Goal: Task Accomplishment & Management: Manage account settings

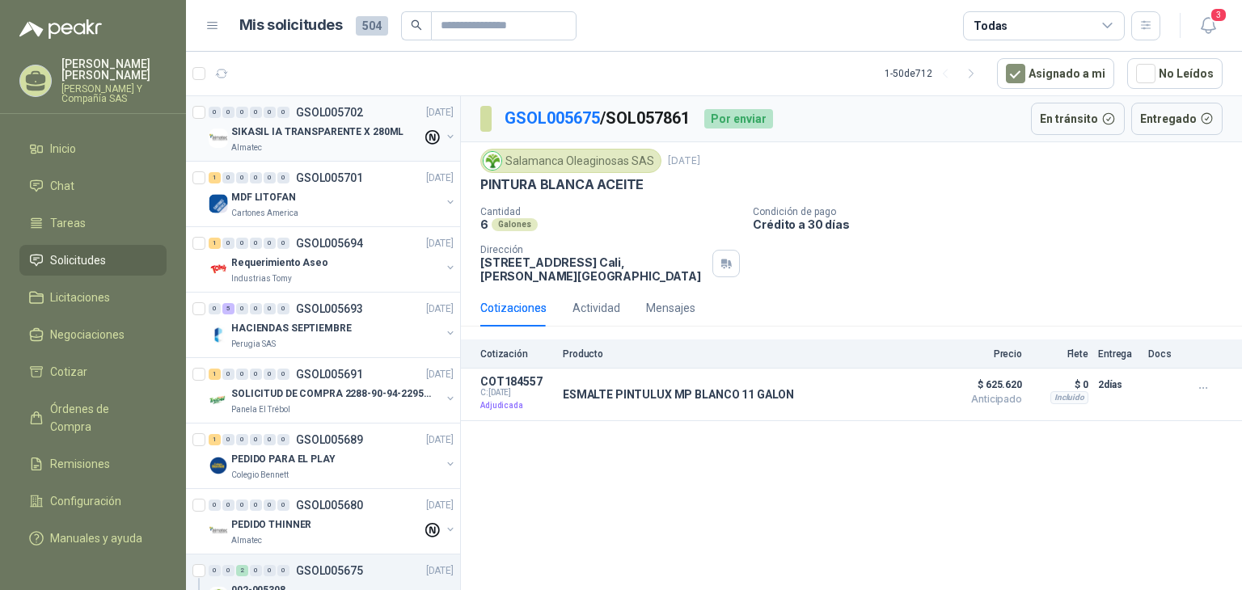
click at [278, 129] on p "SIKASIL IA TRANSPARENTE X 280ML" at bounding box center [317, 132] width 172 height 15
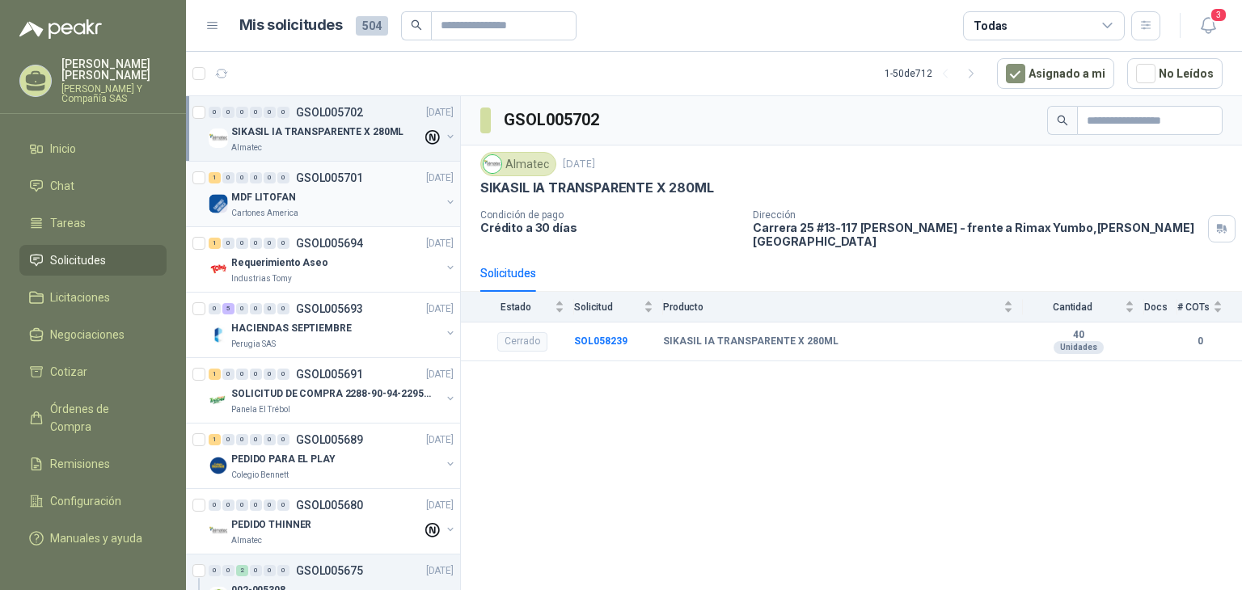
click at [324, 210] on div "Cartones America" at bounding box center [335, 213] width 209 height 13
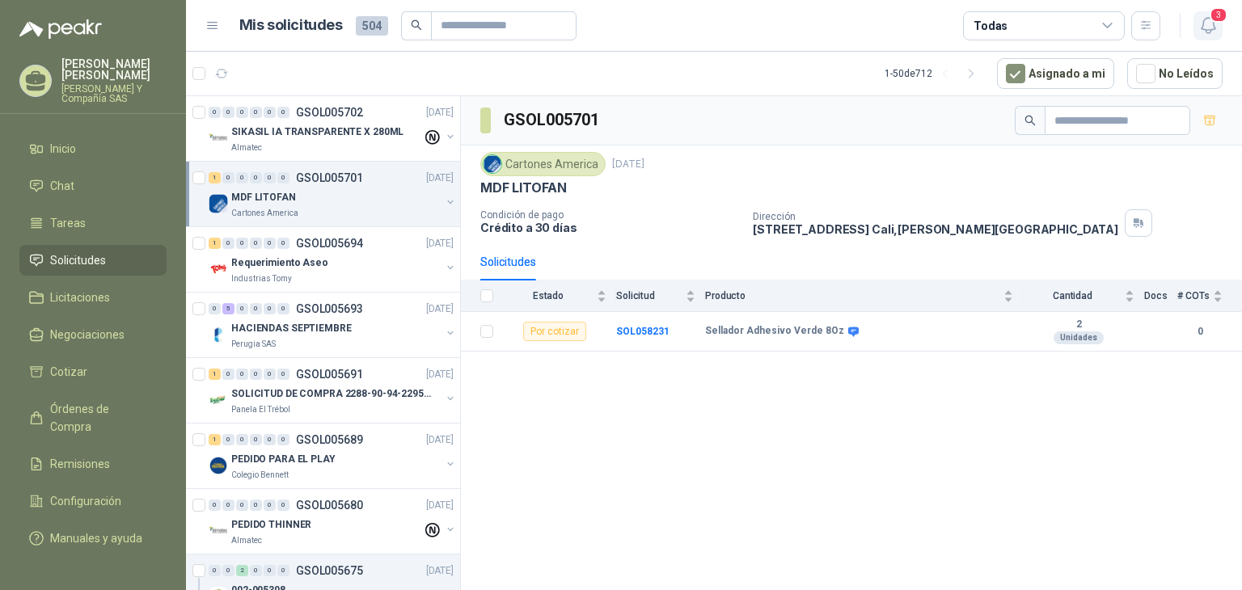
click at [1210, 25] on icon "button" at bounding box center [1208, 25] width 20 height 20
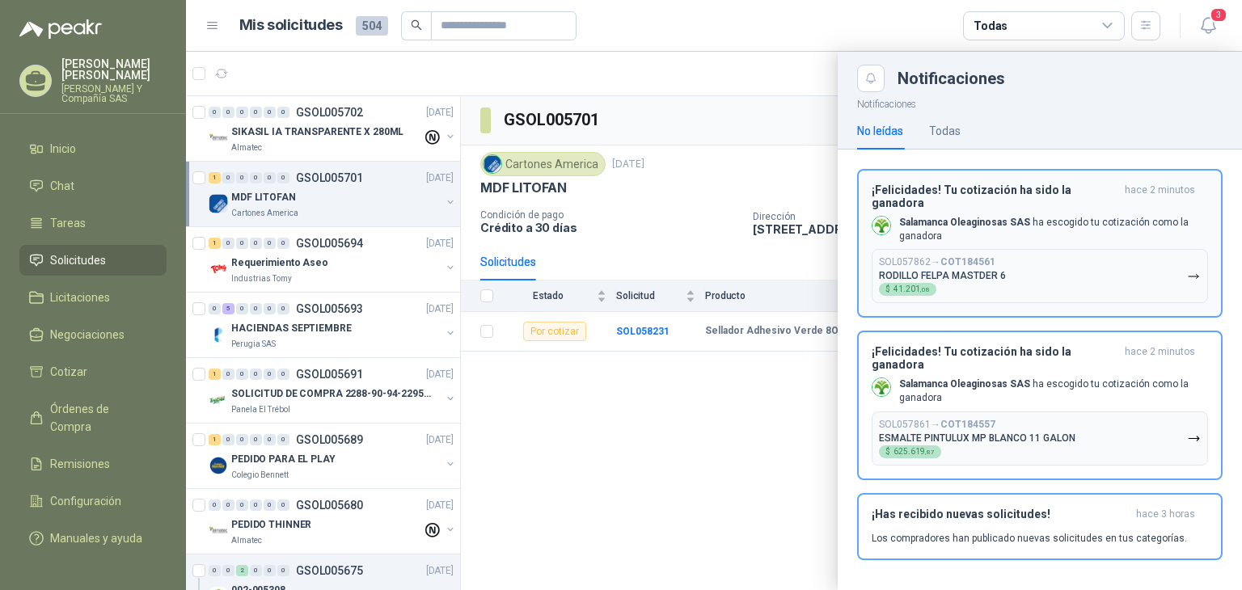
click at [928, 196] on h3 "¡Felicidades! Tu cotización ha sido la ganadora" at bounding box center [995, 197] width 247 height 26
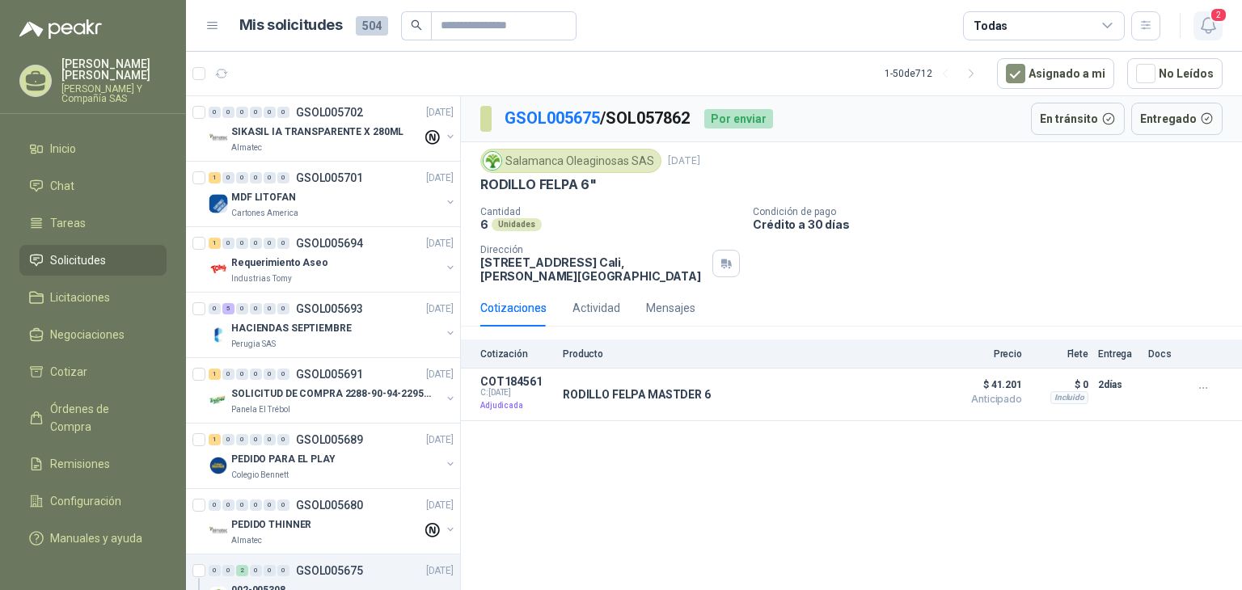
click at [1212, 19] on span "2" at bounding box center [1219, 14] width 18 height 15
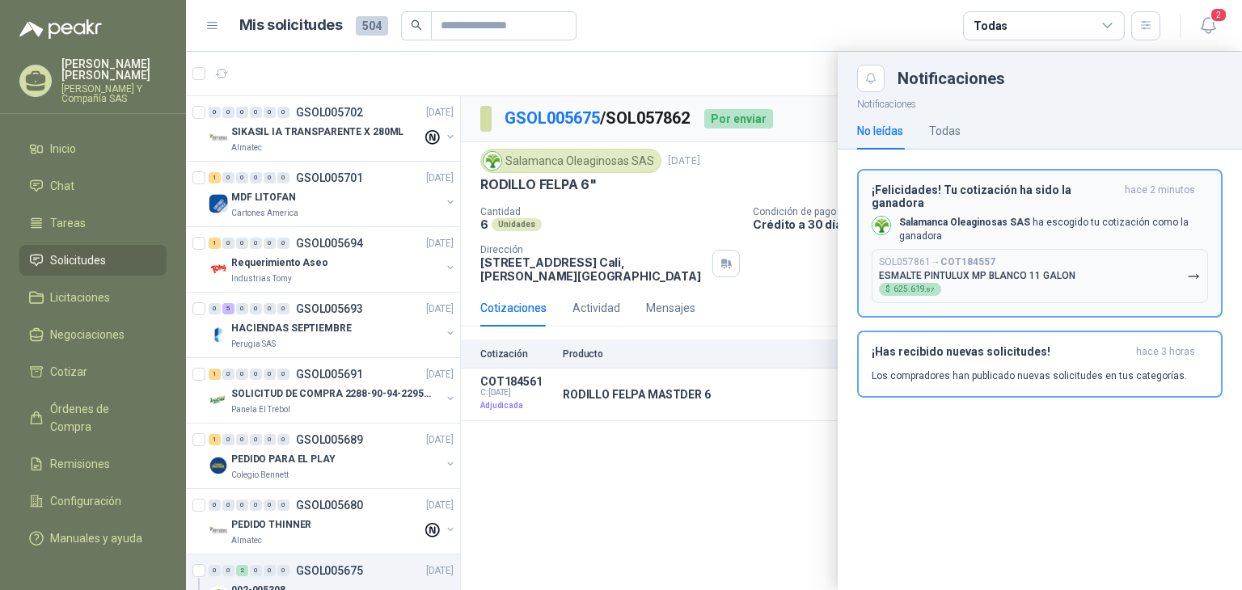
click at [935, 270] on p "ESMALTE PINTULUX MP BLANCO 11 GALON" at bounding box center [977, 275] width 196 height 11
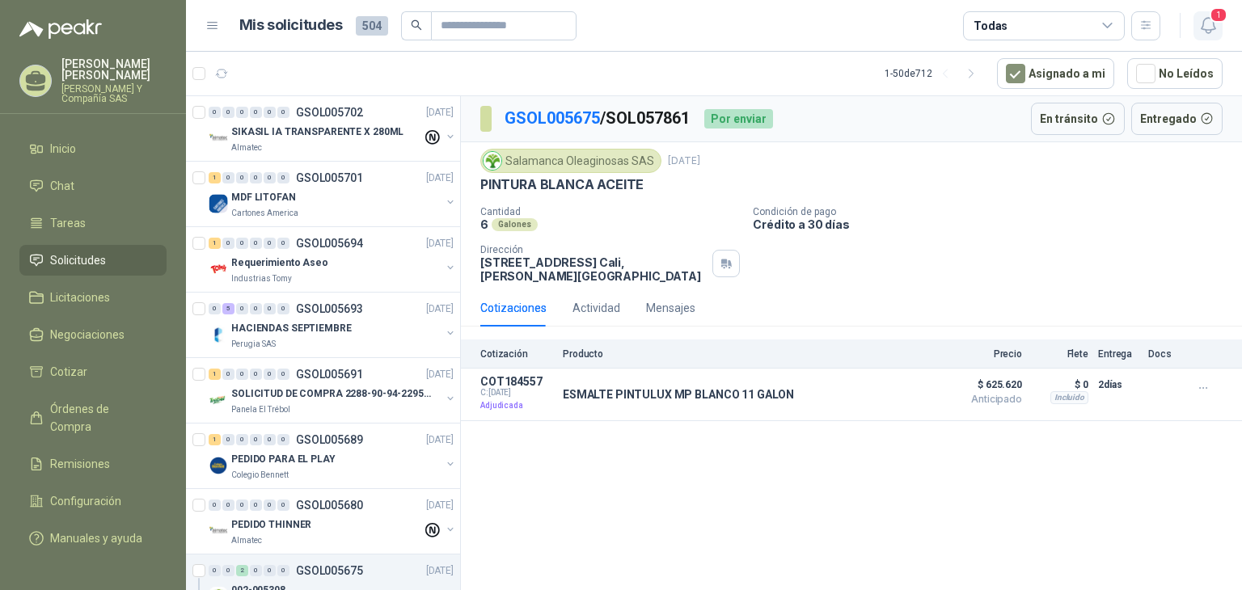
click at [1213, 23] on icon "button" at bounding box center [1208, 25] width 14 height 15
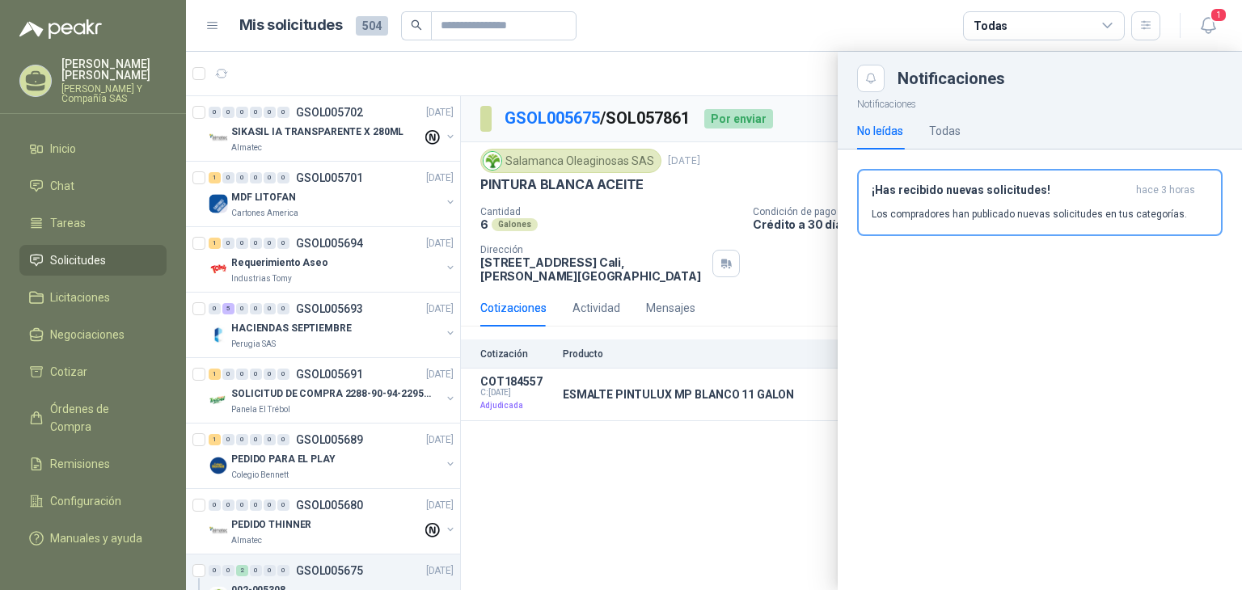
click at [754, 20] on article "Mis solicitudes 504 Todas" at bounding box center [700, 25] width 922 height 29
click at [767, 61] on div at bounding box center [714, 321] width 1056 height 539
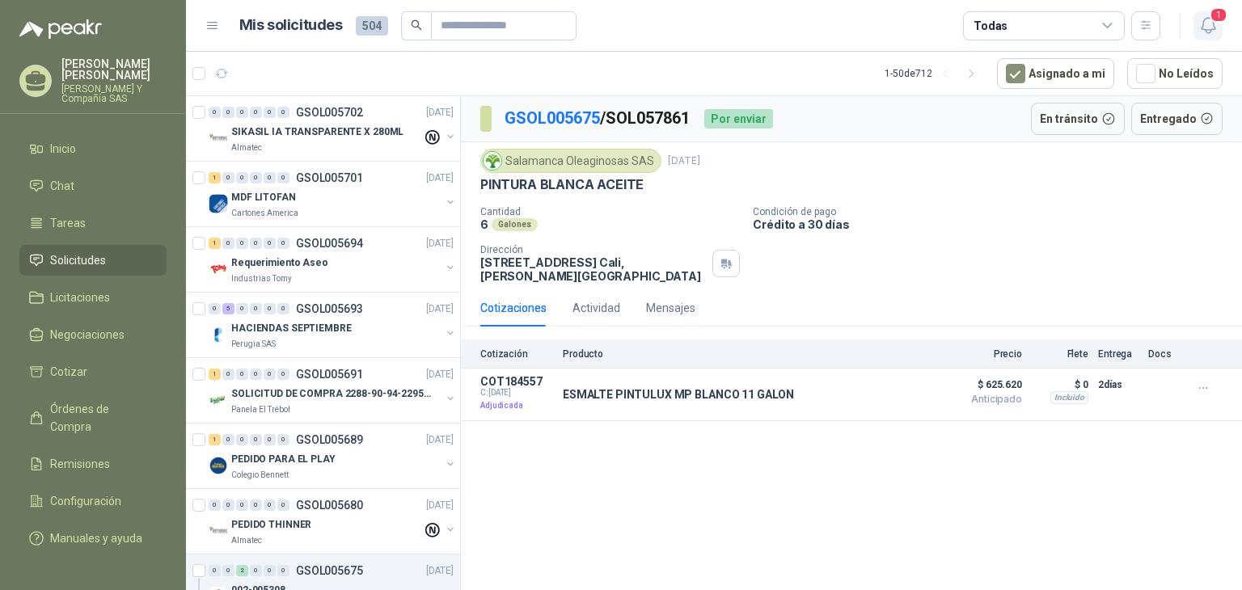
click at [1212, 23] on icon "button" at bounding box center [1208, 25] width 20 height 20
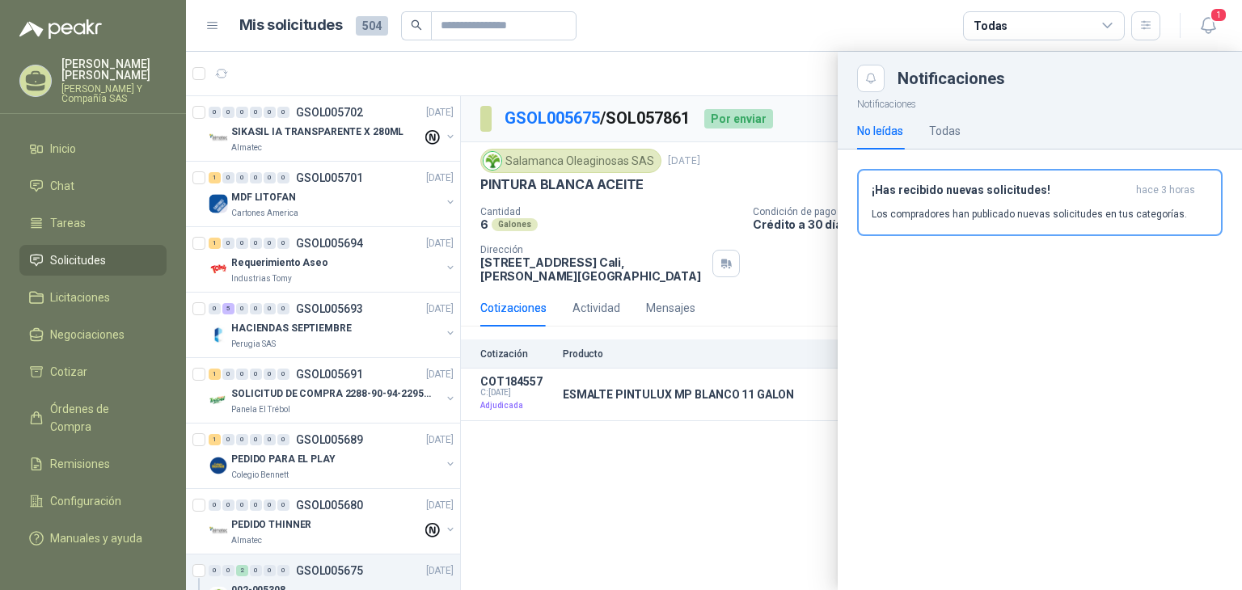
click at [633, 47] on header "Mis solicitudes 504 Todas 1" at bounding box center [714, 26] width 1056 height 52
click at [718, 99] on div at bounding box center [714, 321] width 1056 height 539
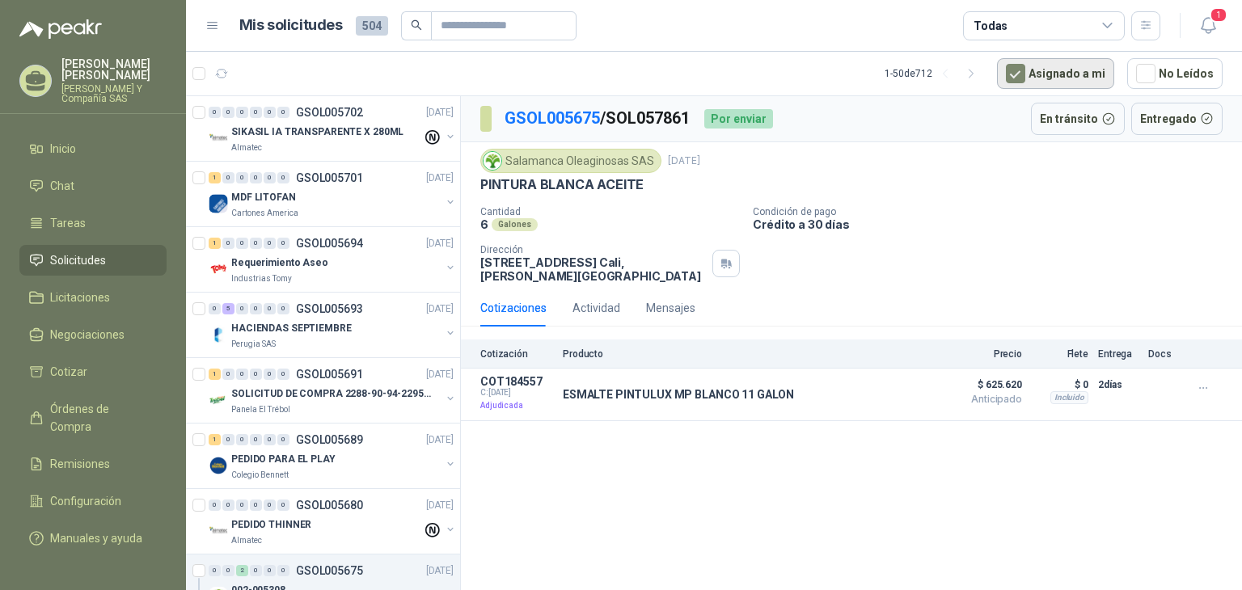
click at [1071, 68] on button "Asignado a mi" at bounding box center [1055, 73] width 117 height 31
click at [1064, 79] on button "Asignado a mi" at bounding box center [1055, 73] width 117 height 31
click at [1029, 22] on div "Todas" at bounding box center [1044, 25] width 162 height 29
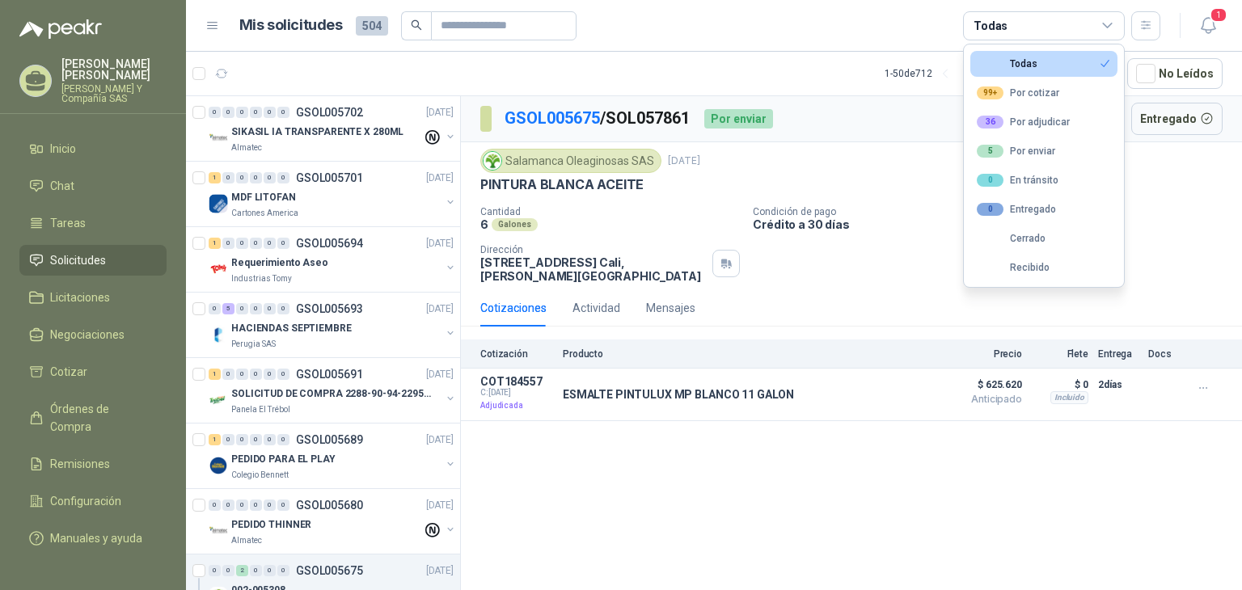
click at [1210, 201] on div "Salamanca Oleaginosas SAS [DATE] PINTURA BLANCA ACEITE Cantidad 6 Galones Condi…" at bounding box center [851, 216] width 742 height 134
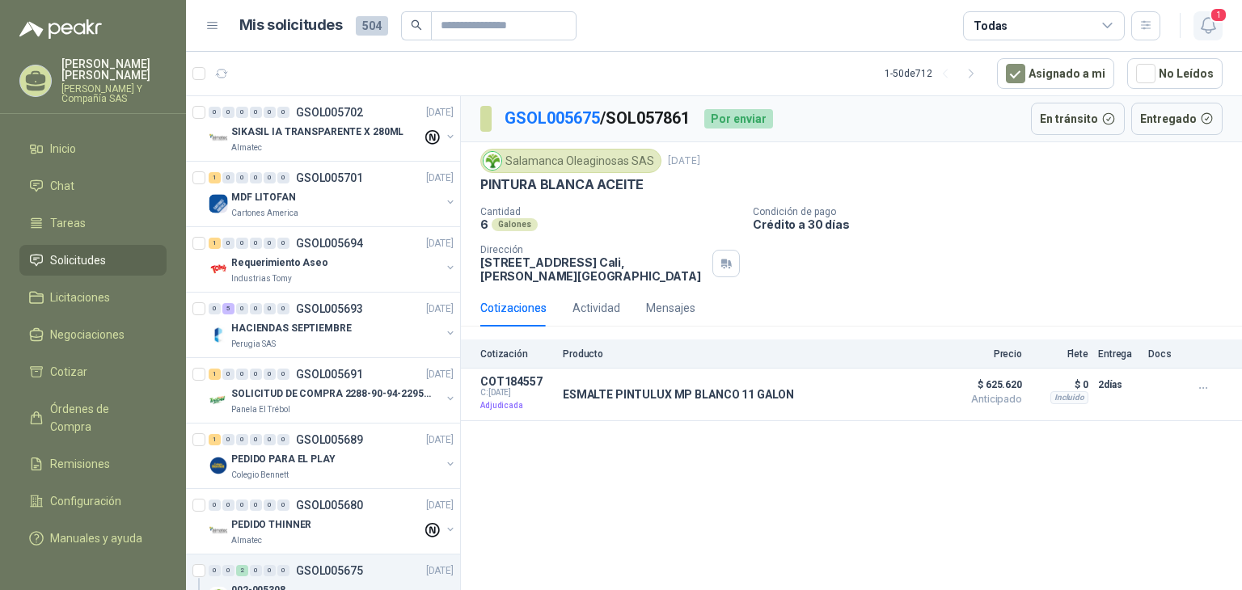
click at [1200, 20] on icon "button" at bounding box center [1208, 25] width 20 height 20
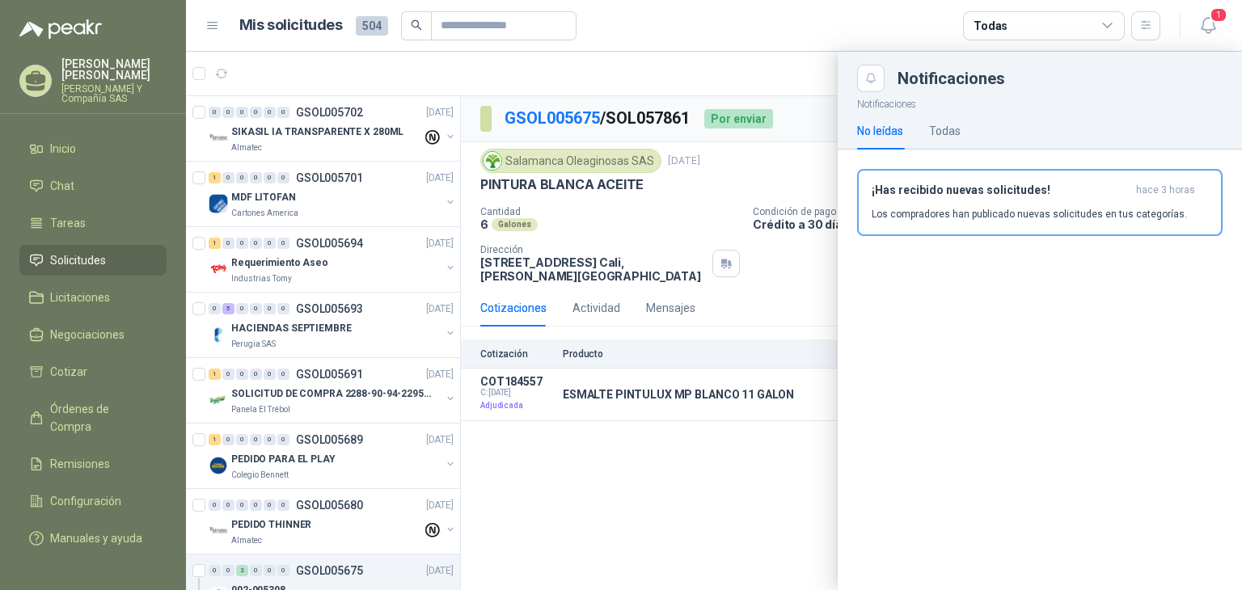
click at [61, 260] on span "Solicitudes" at bounding box center [78, 260] width 56 height 18
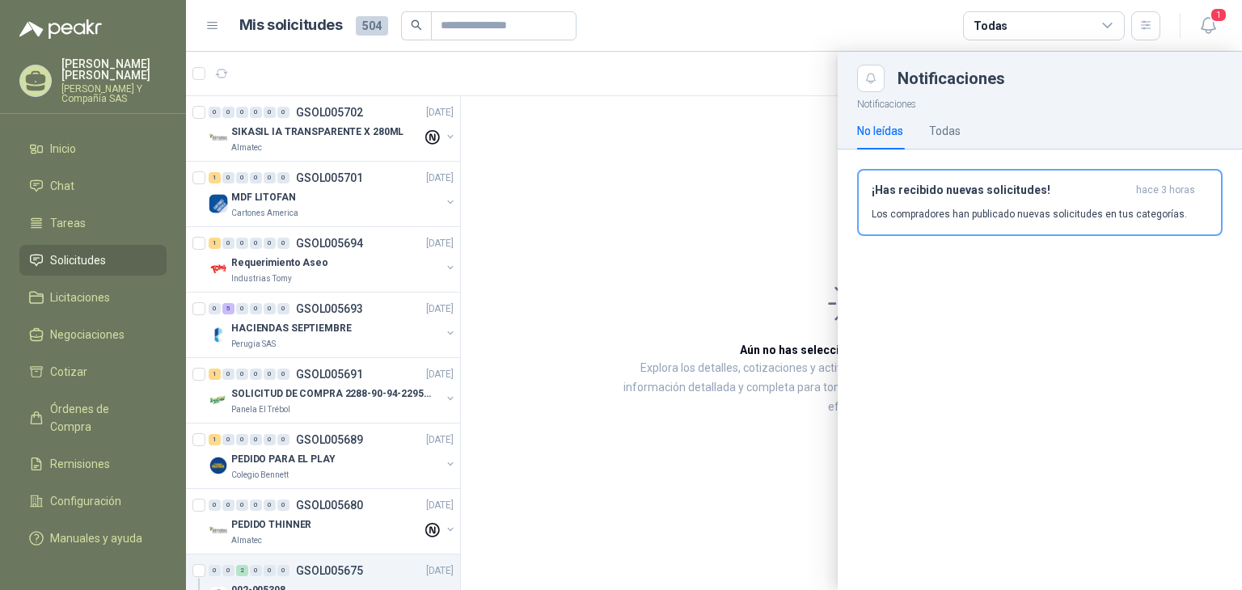
click at [705, 133] on div at bounding box center [714, 321] width 1056 height 539
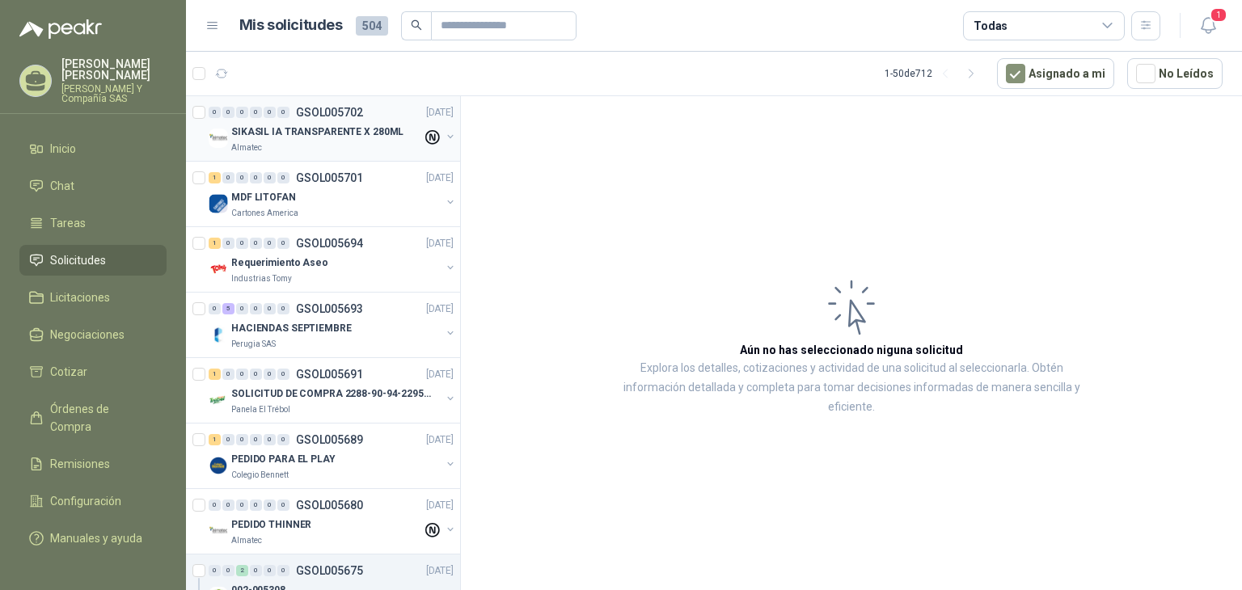
click at [315, 146] on div "Almatec" at bounding box center [326, 148] width 191 height 13
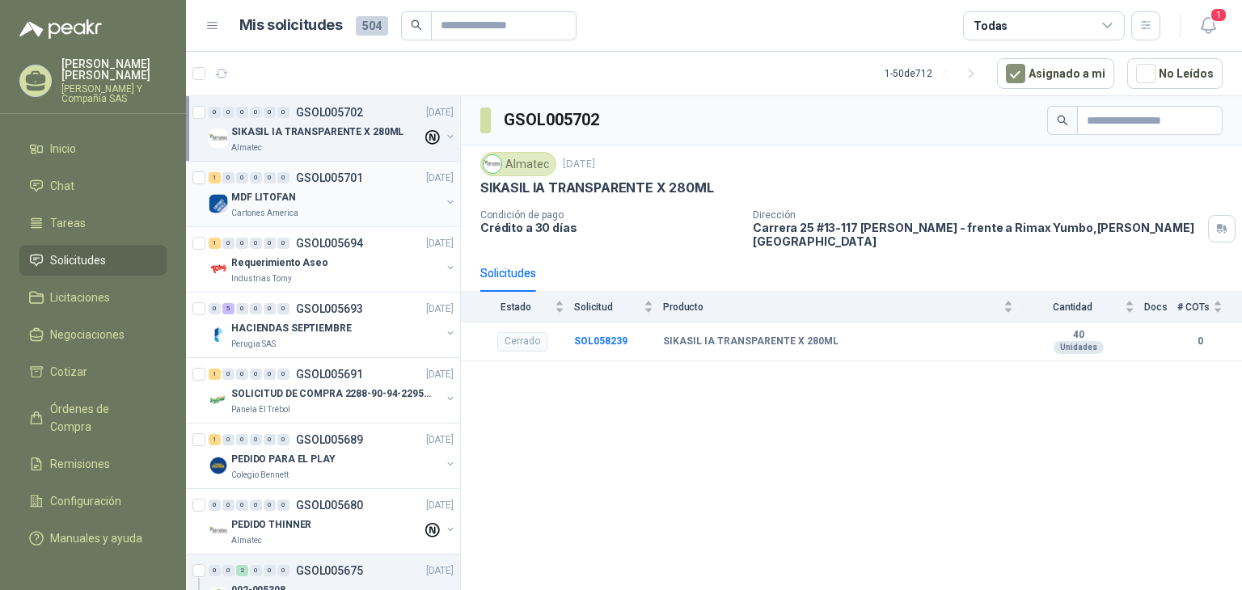
click at [289, 201] on p "MDF LITOFAN" at bounding box center [263, 197] width 65 height 15
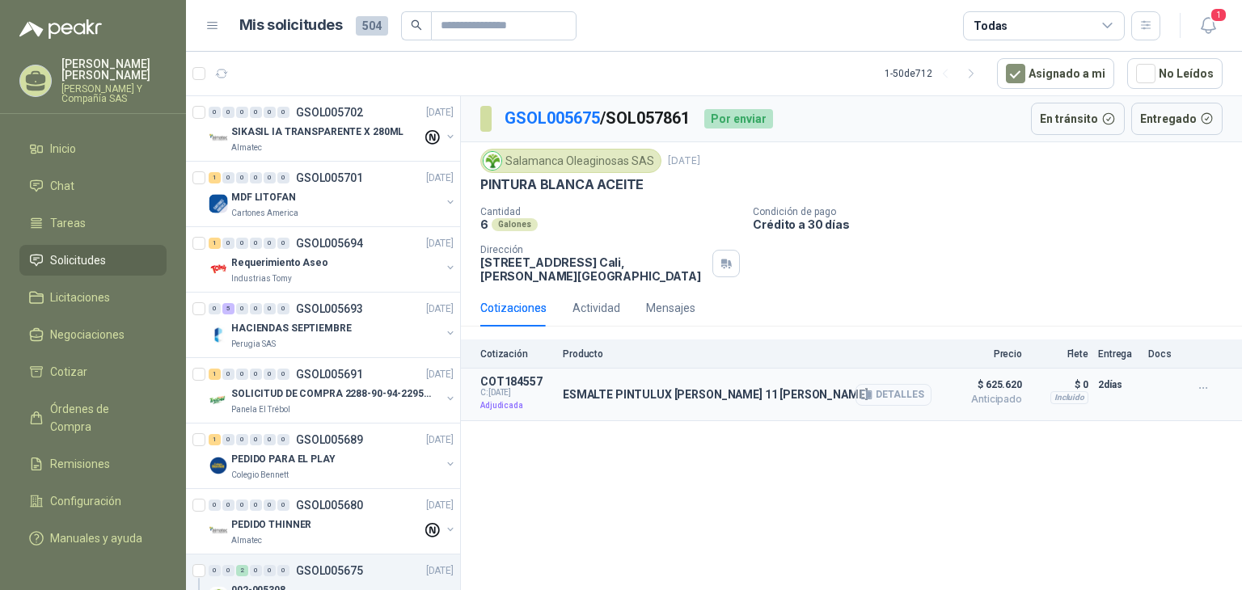
click at [886, 384] on button "Detalles" at bounding box center [893, 395] width 76 height 22
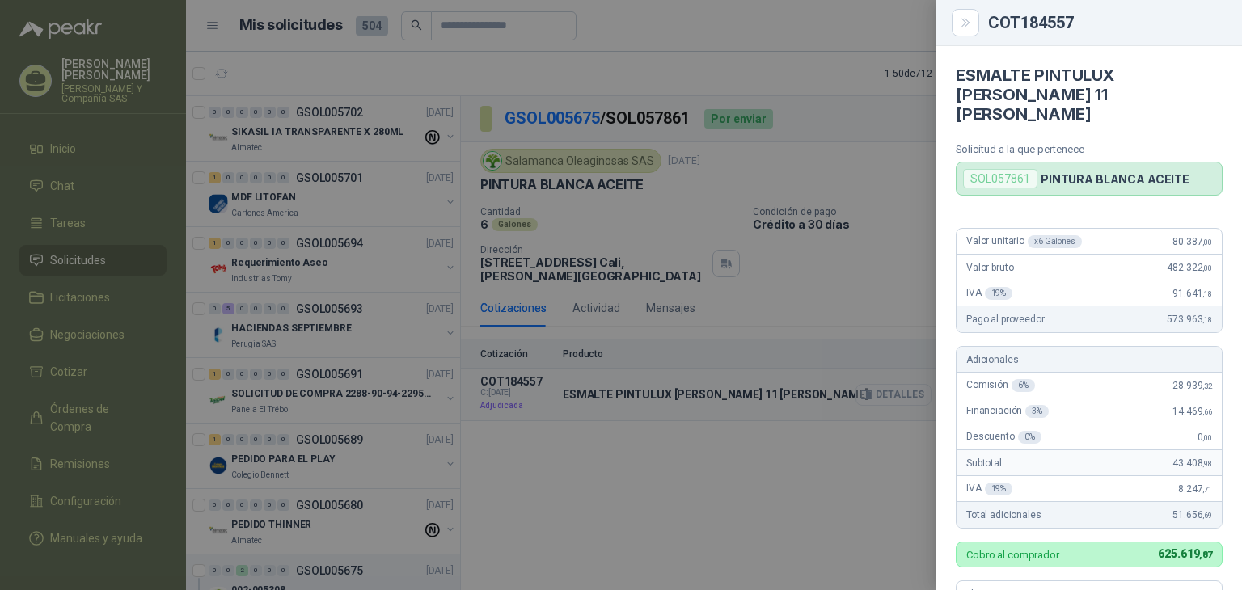
scroll to position [437, 0]
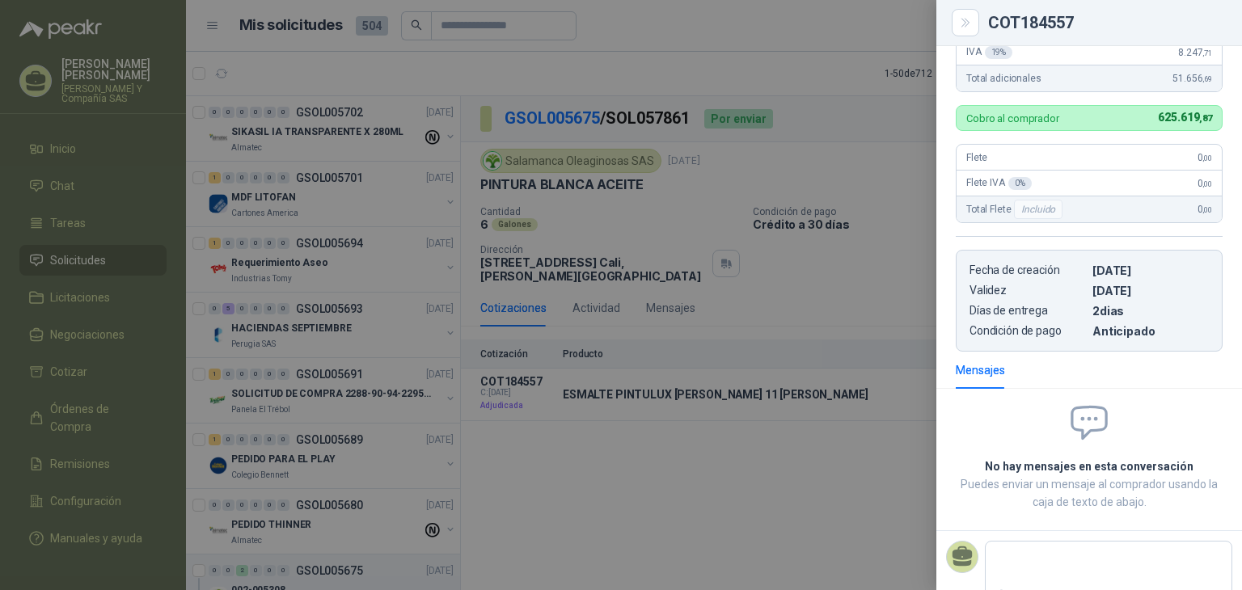
click at [656, 484] on div at bounding box center [621, 295] width 1242 height 590
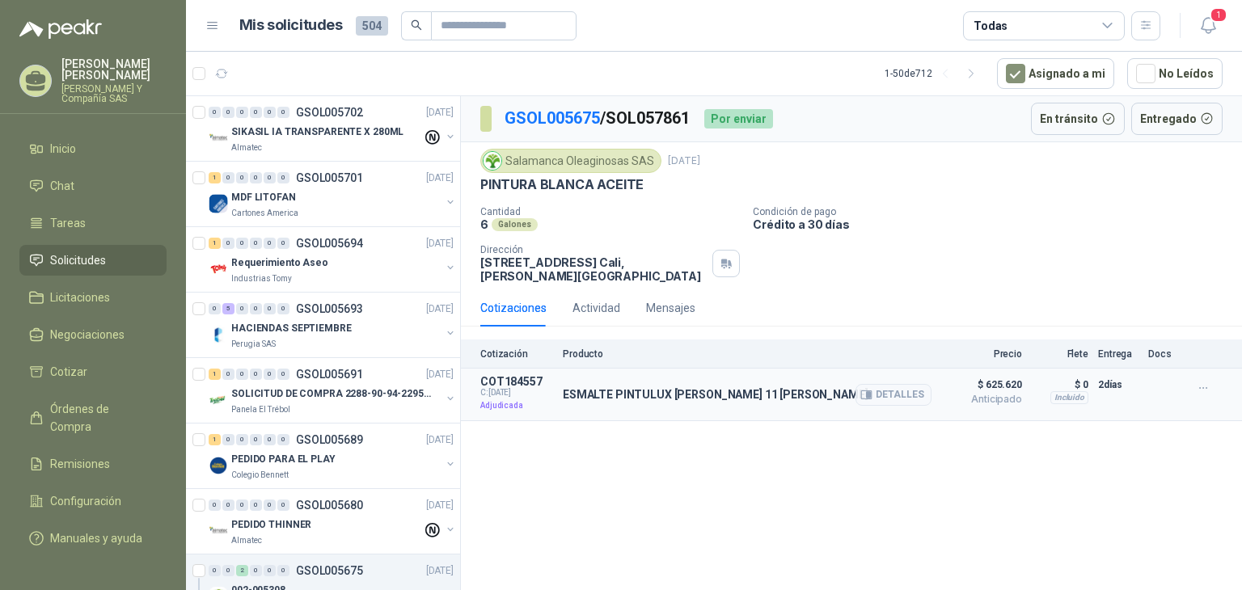
click at [677, 375] on div "ESMALTE PINTULUX MP BLANCO 11 GALON Detalles" at bounding box center [747, 394] width 369 height 39
click at [1064, 74] on button "Asignado a mi" at bounding box center [1055, 73] width 117 height 31
click at [1039, 75] on button "Asignado a mi" at bounding box center [1055, 73] width 117 height 31
click at [990, 185] on div "PINTURA BLANCA ACEITE" at bounding box center [851, 184] width 742 height 17
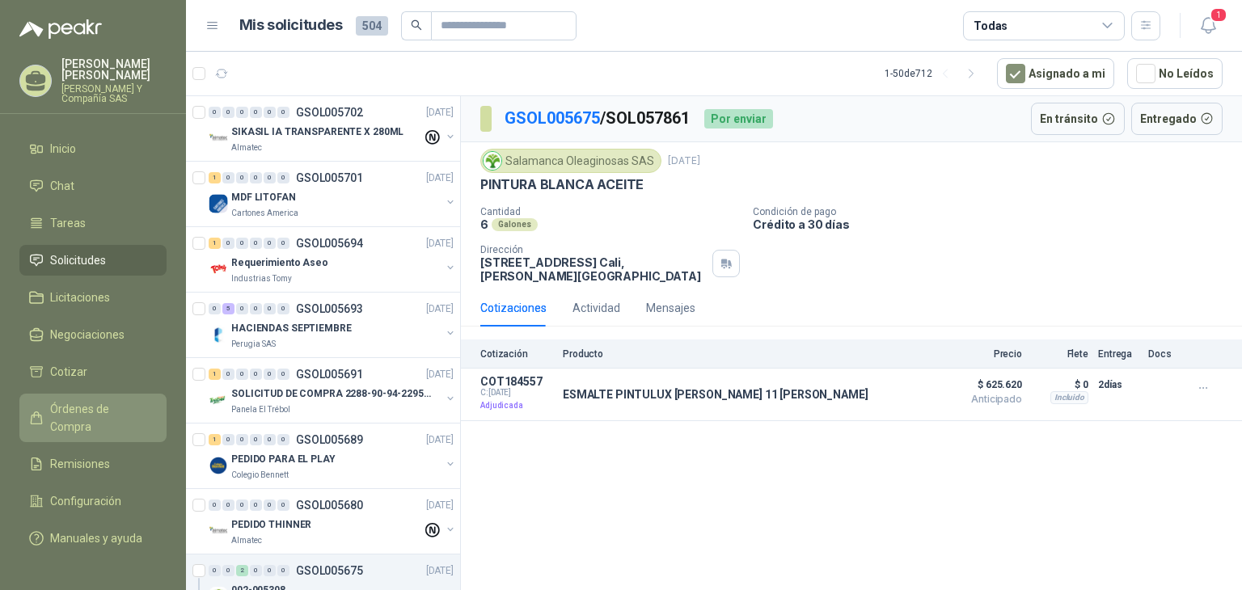
click at [87, 403] on span "Órdenes de Compra" at bounding box center [100, 418] width 101 height 36
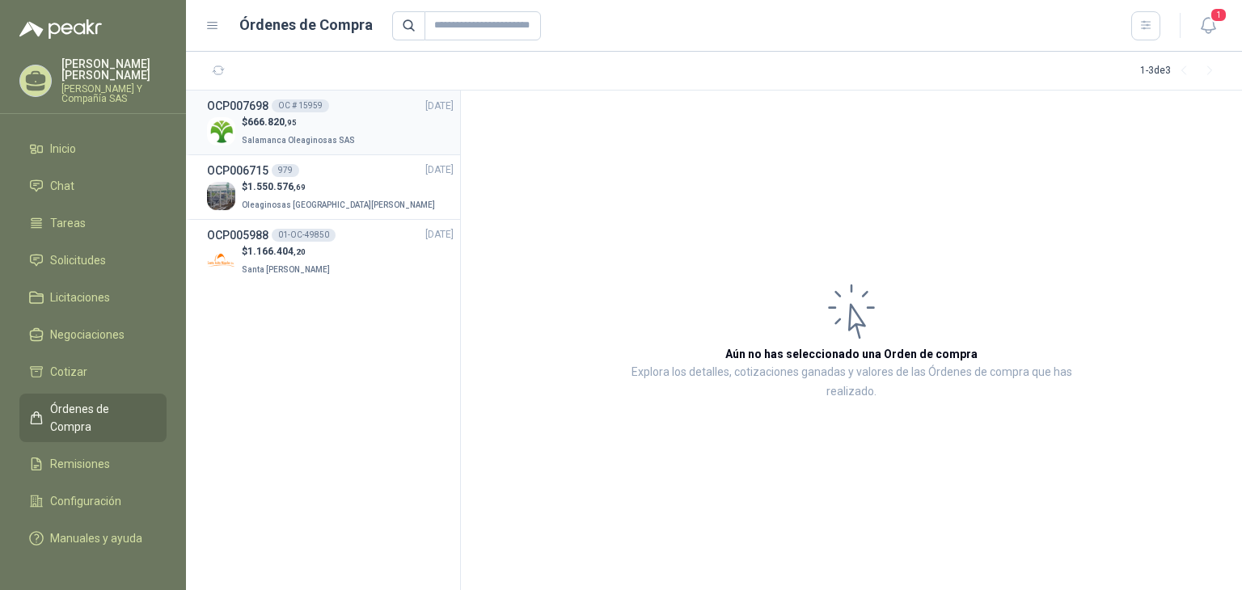
click at [272, 116] on span "666.820 ,95" at bounding box center [271, 121] width 49 height 11
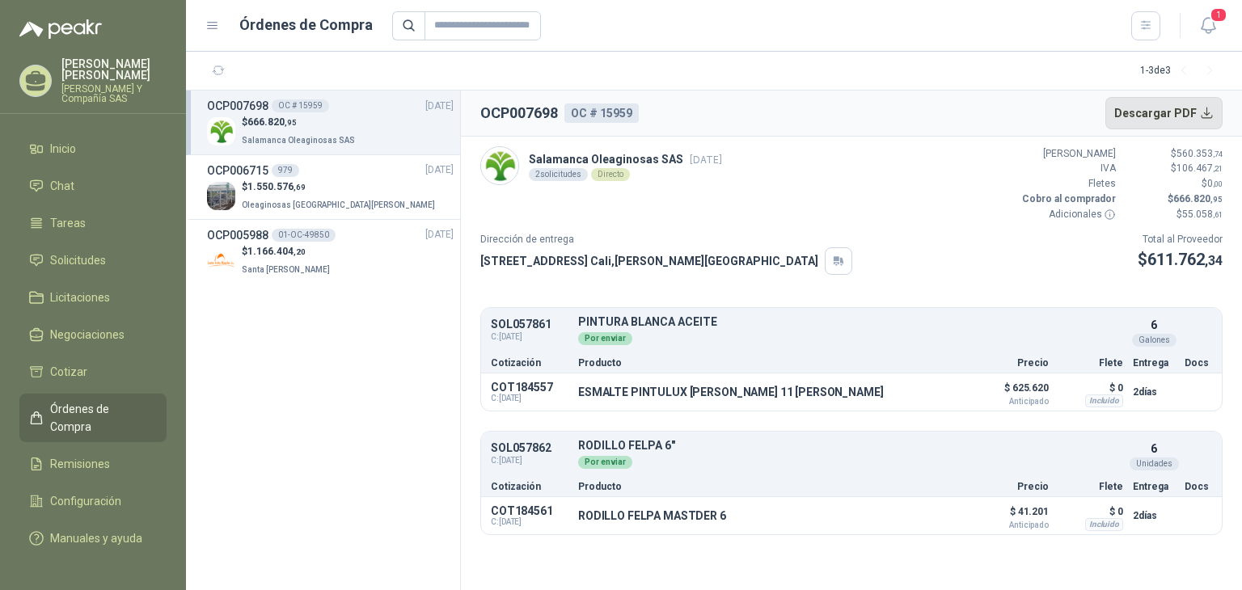
click at [1205, 111] on button "Descargar PDF" at bounding box center [1164, 113] width 118 height 32
click at [101, 250] on link "Solicitudes" at bounding box center [92, 260] width 147 height 31
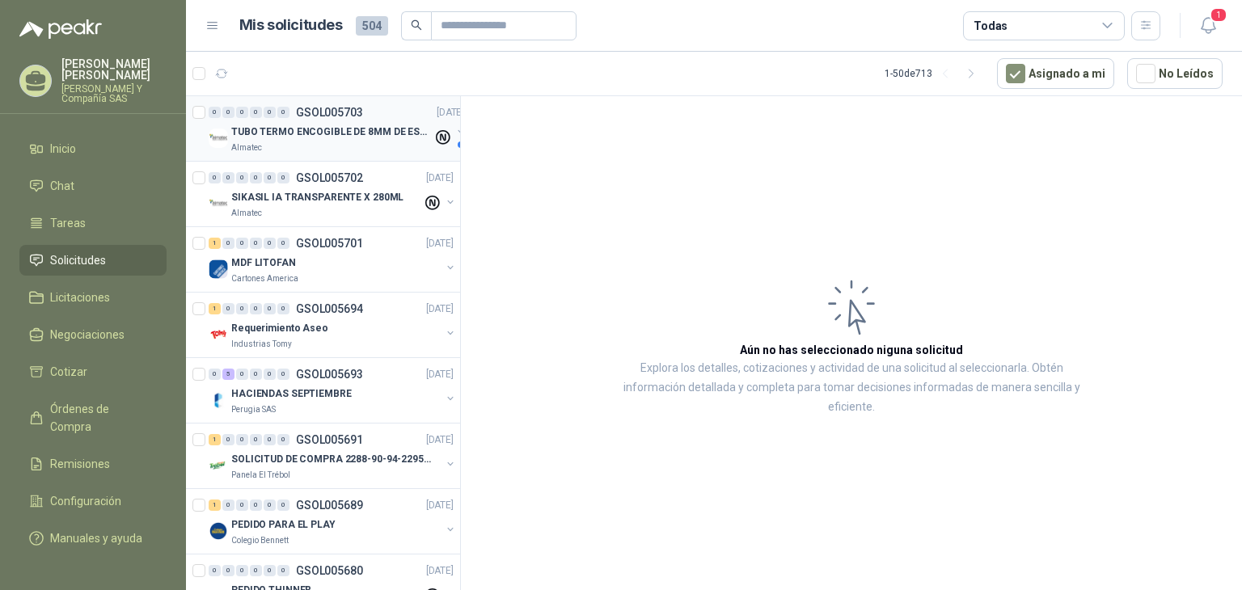
click at [298, 130] on p "TUBO TERMO ENCOGIBLE DE 8MM DE ESPESOR X 5CMS" at bounding box center [331, 132] width 201 height 15
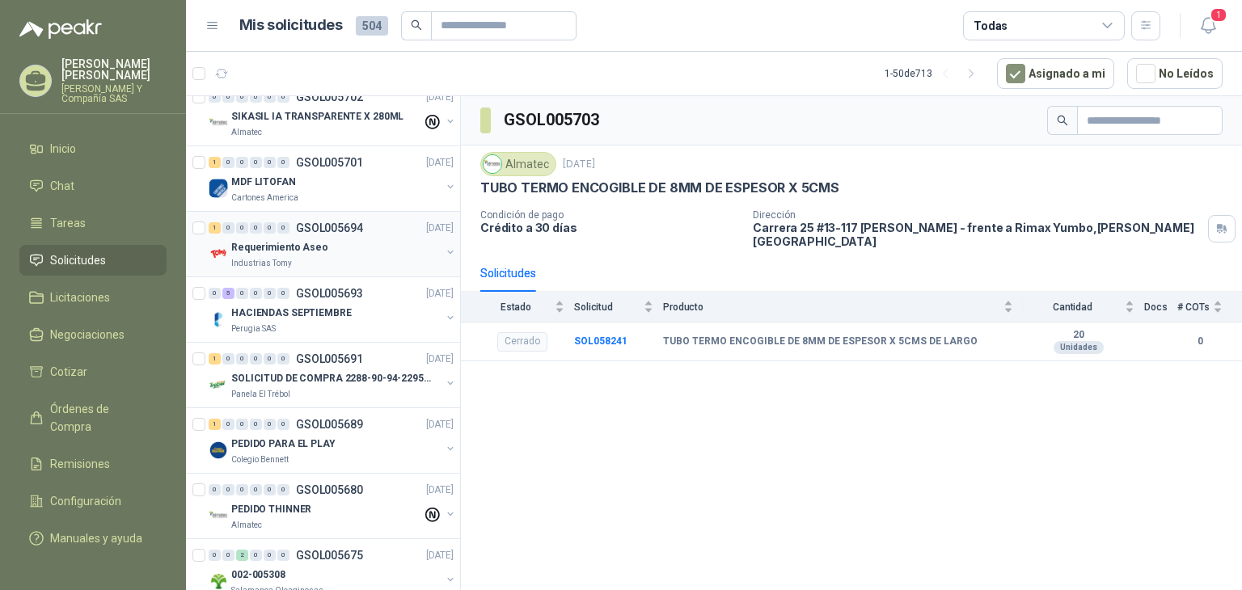
scroll to position [162, 0]
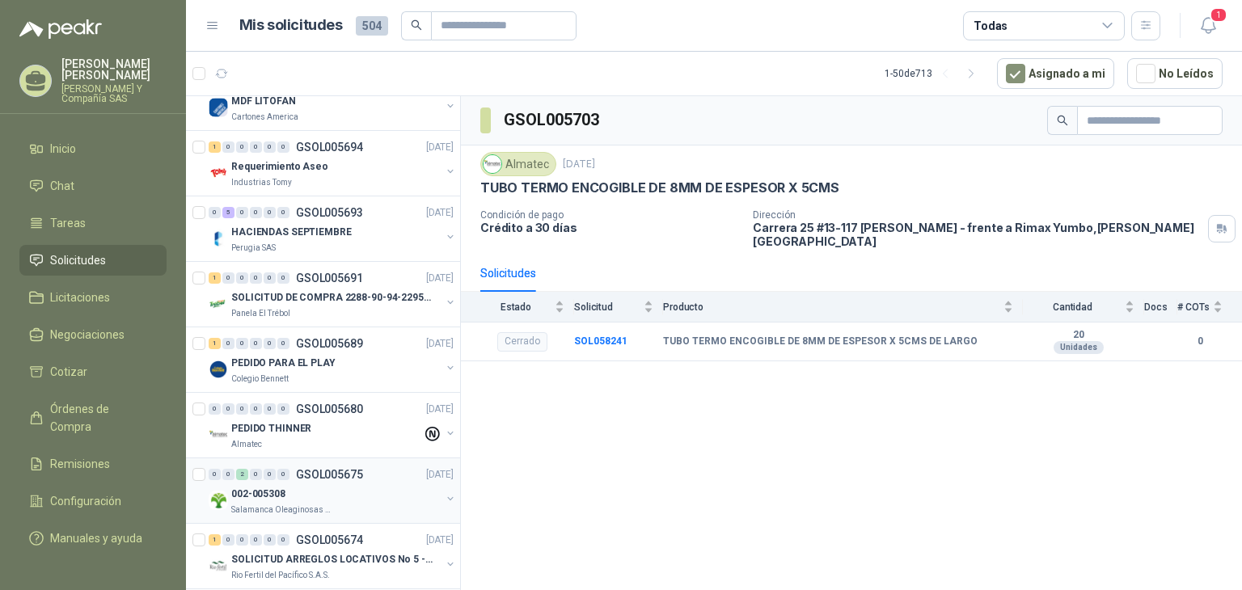
click at [363, 509] on div "Salamanca Oleaginosas SAS" at bounding box center [335, 510] width 209 height 13
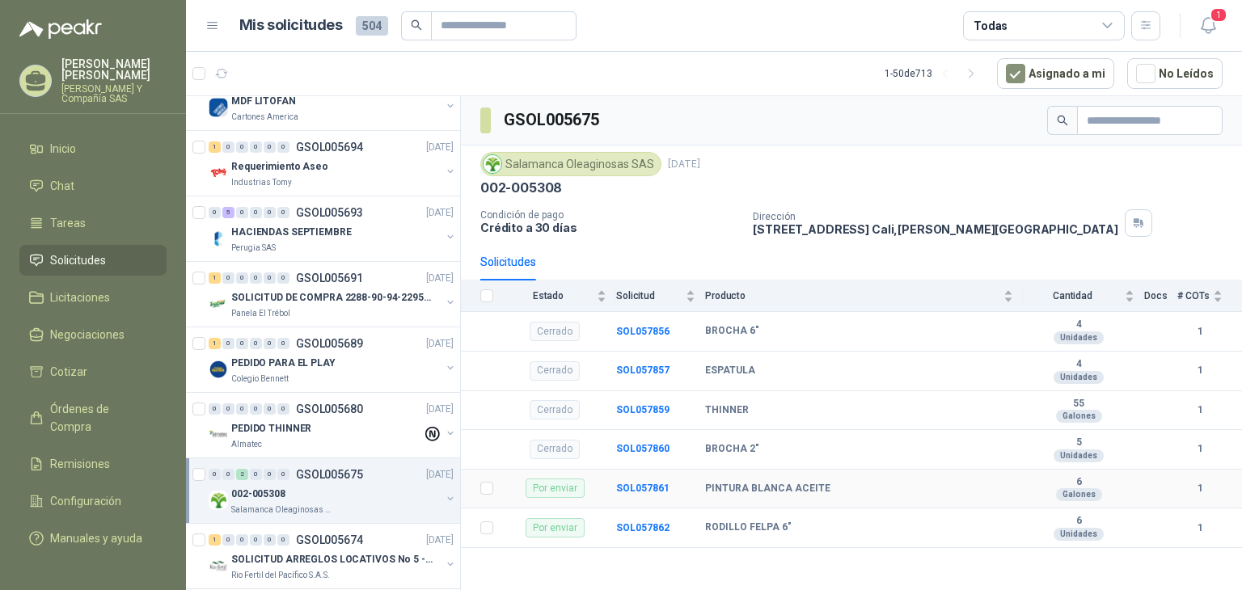
click at [1100, 496] on div "Galones" at bounding box center [1079, 494] width 46 height 13
click at [729, 489] on b "PINTURA BLANCA ACEITE" at bounding box center [767, 489] width 125 height 13
click at [624, 489] on b "SOL057861" at bounding box center [642, 488] width 53 height 11
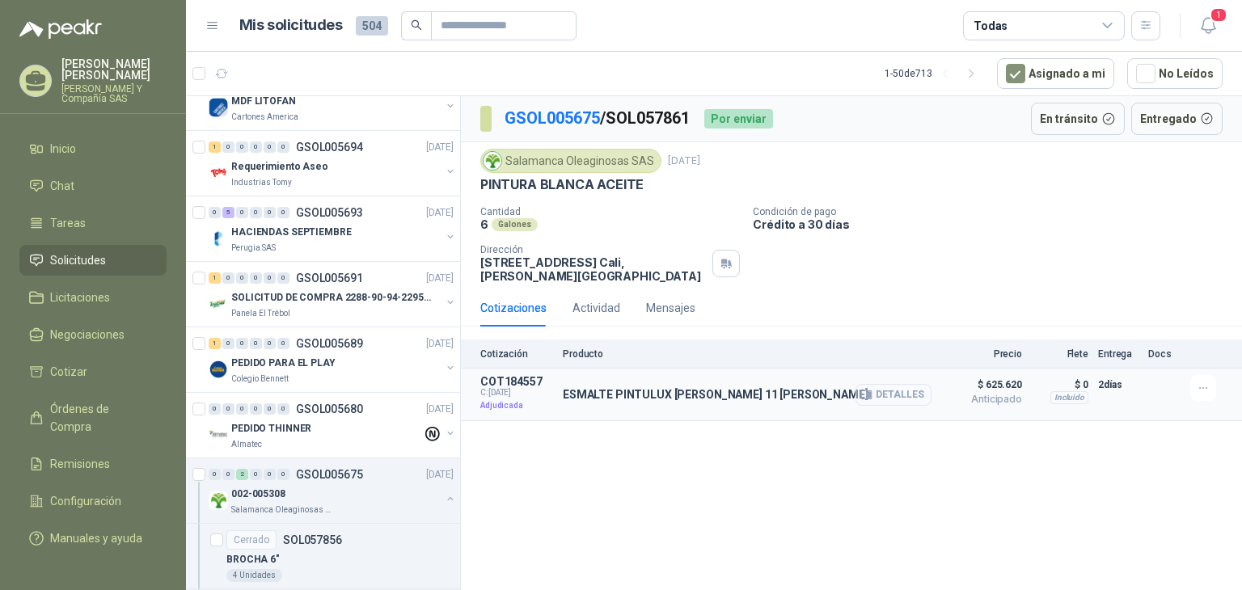
click at [898, 384] on button "Detalles" at bounding box center [893, 395] width 76 height 22
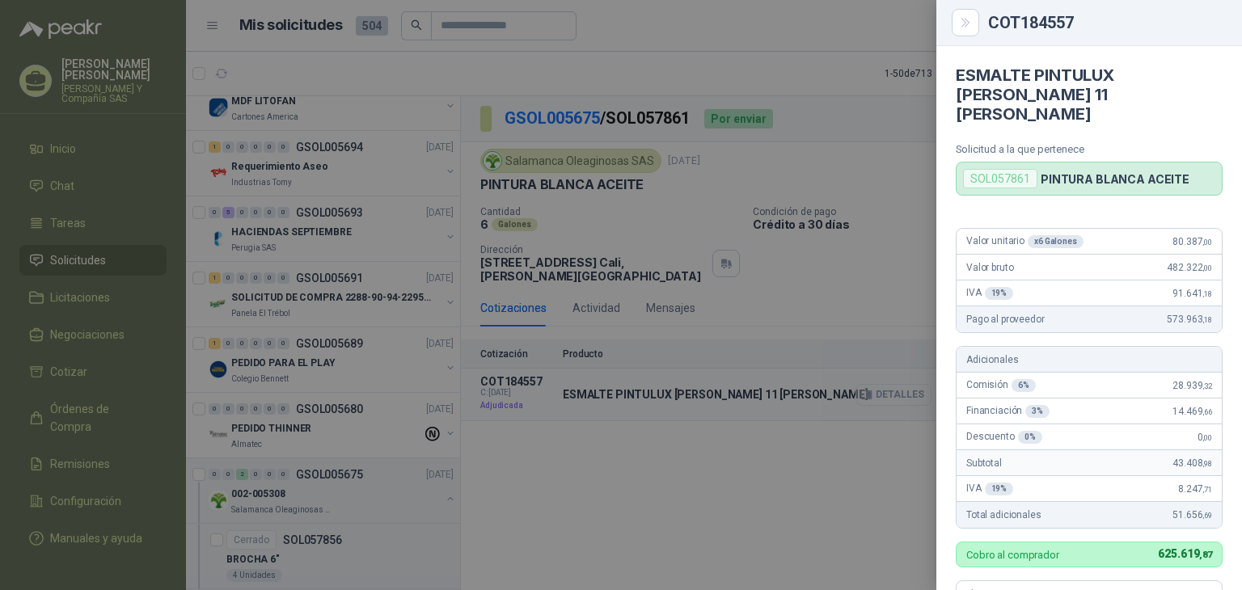
scroll to position [437, 0]
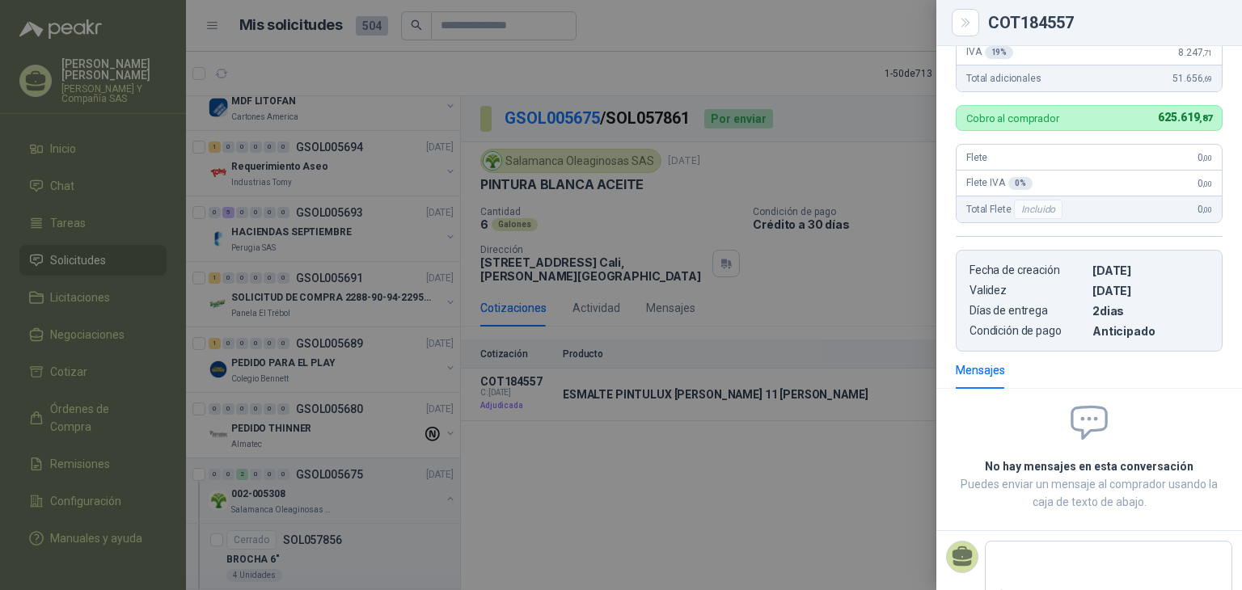
click at [901, 349] on div at bounding box center [621, 295] width 1242 height 590
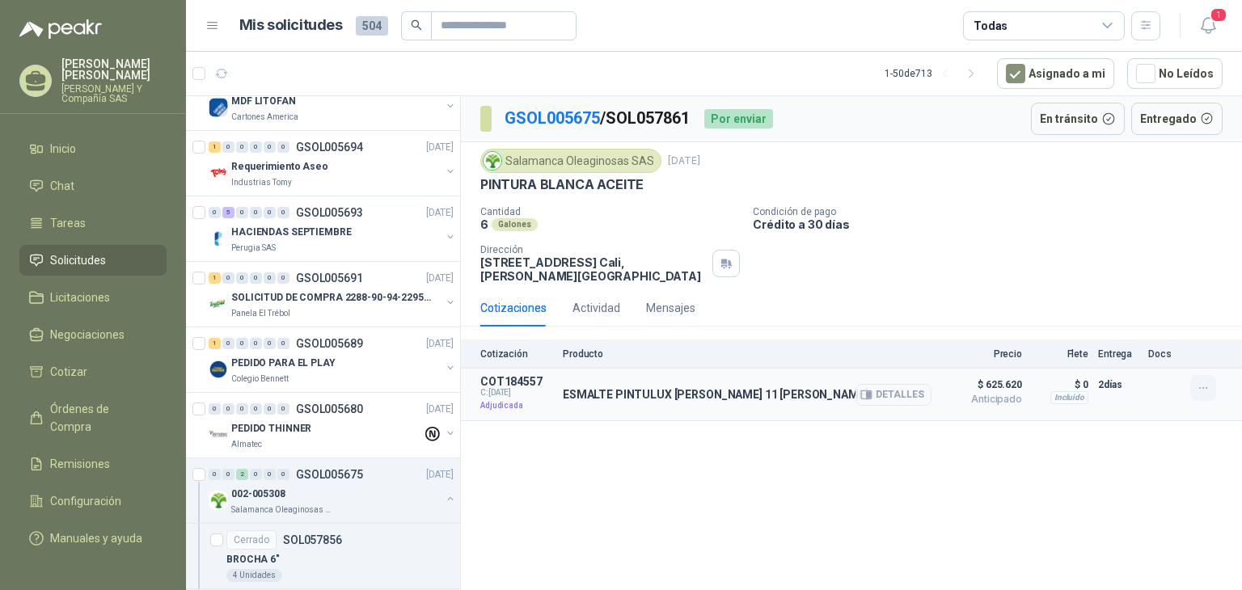
click at [1201, 382] on icon "button" at bounding box center [1204, 389] width 14 height 14
